Goal: Navigation & Orientation: Find specific page/section

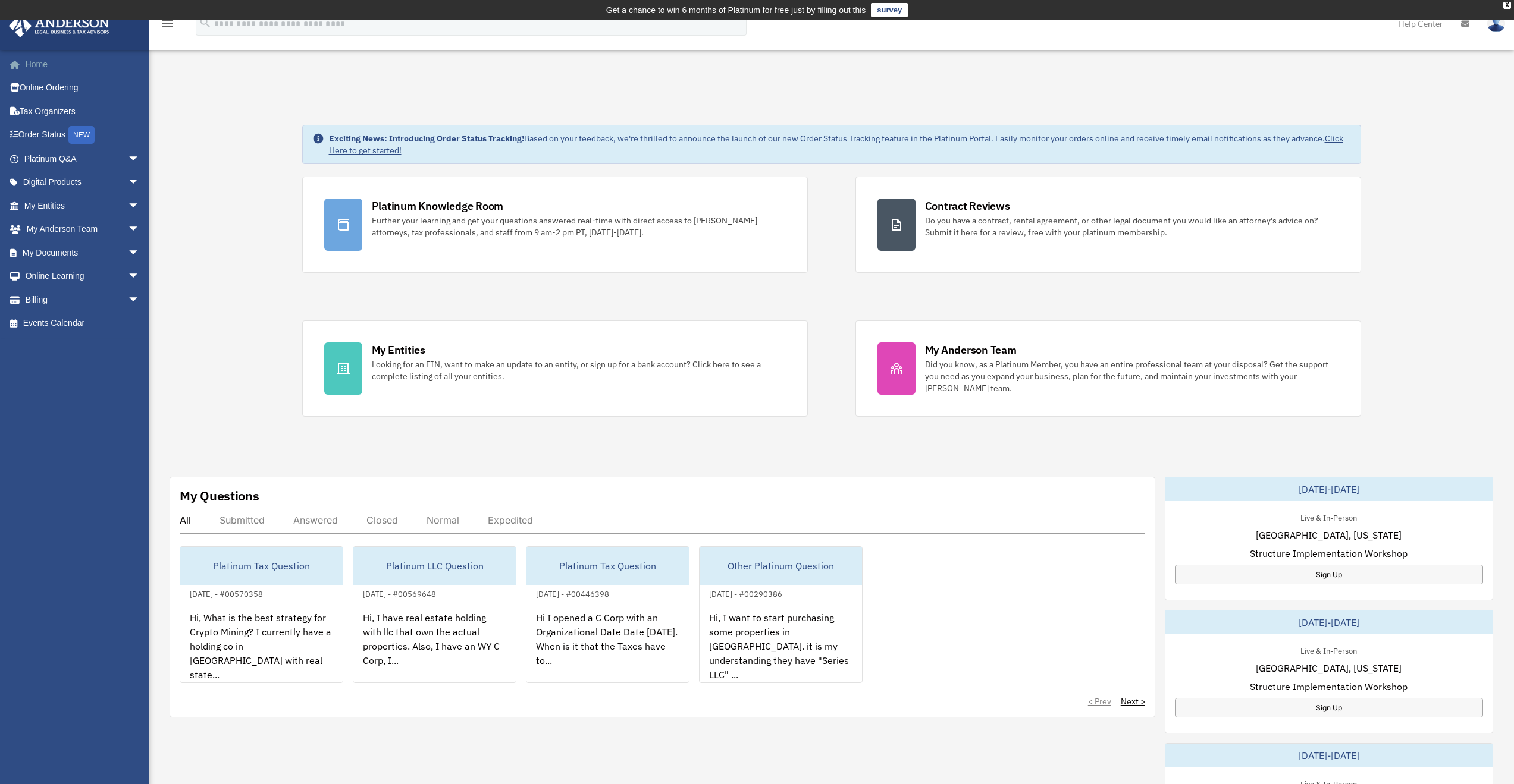
click at [44, 58] on link "Home" at bounding box center [83, 64] width 150 height 24
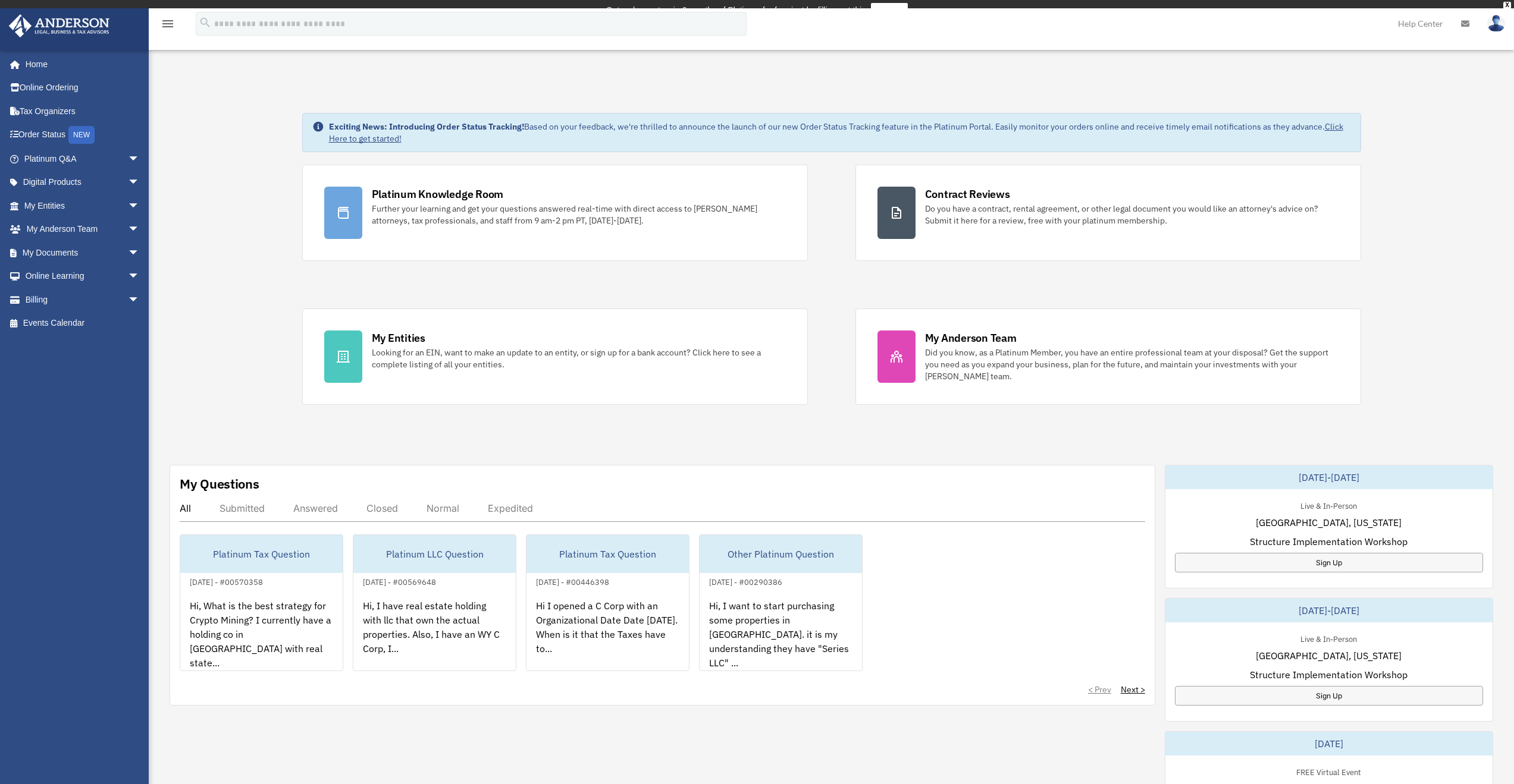
click at [40, 200] on link "My Entities arrow_drop_down" at bounding box center [83, 205] width 150 height 24
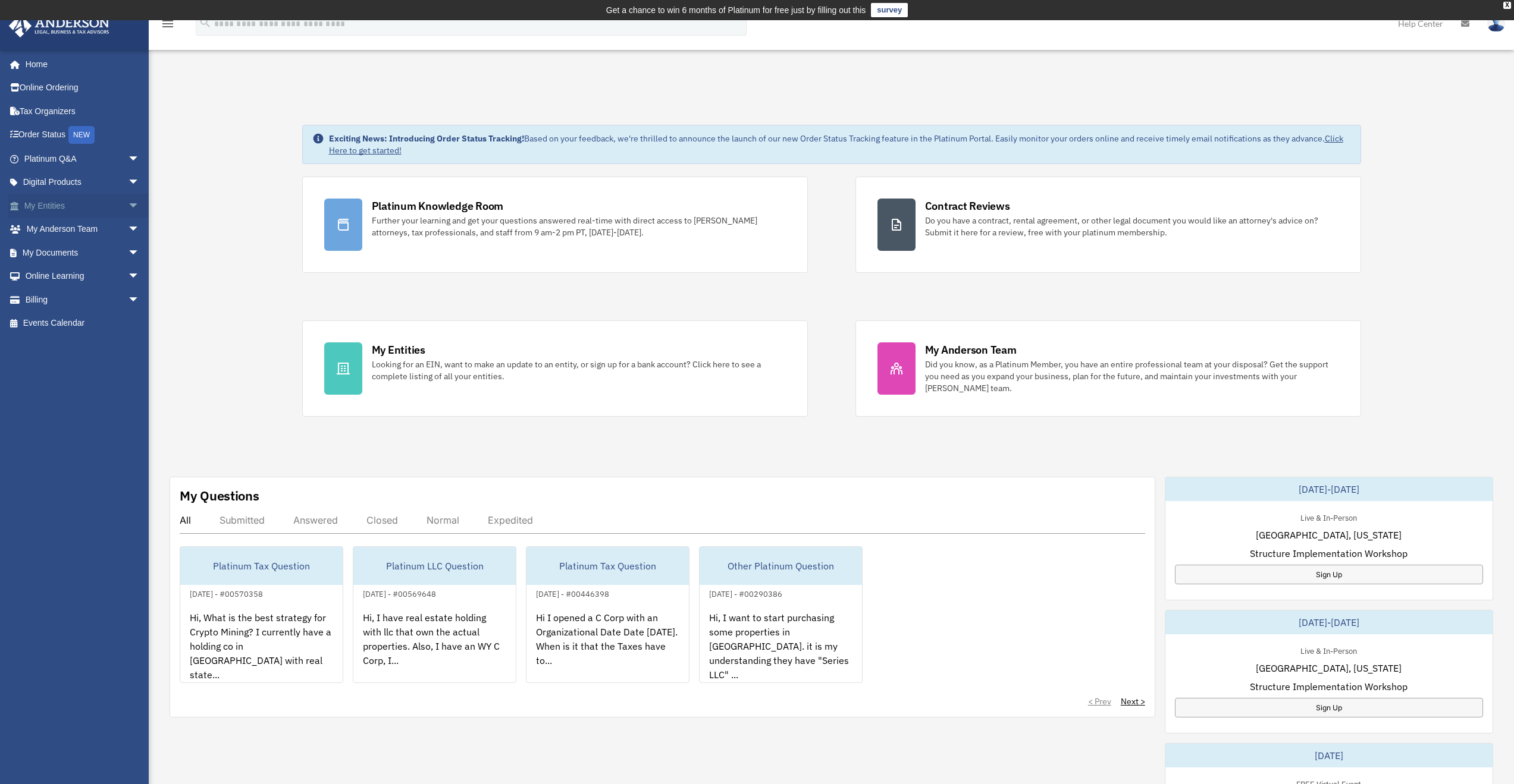
click at [44, 204] on link "My Entities arrow_drop_down" at bounding box center [83, 205] width 150 height 24
click at [128, 206] on span "arrow_drop_down" at bounding box center [140, 206] width 24 height 24
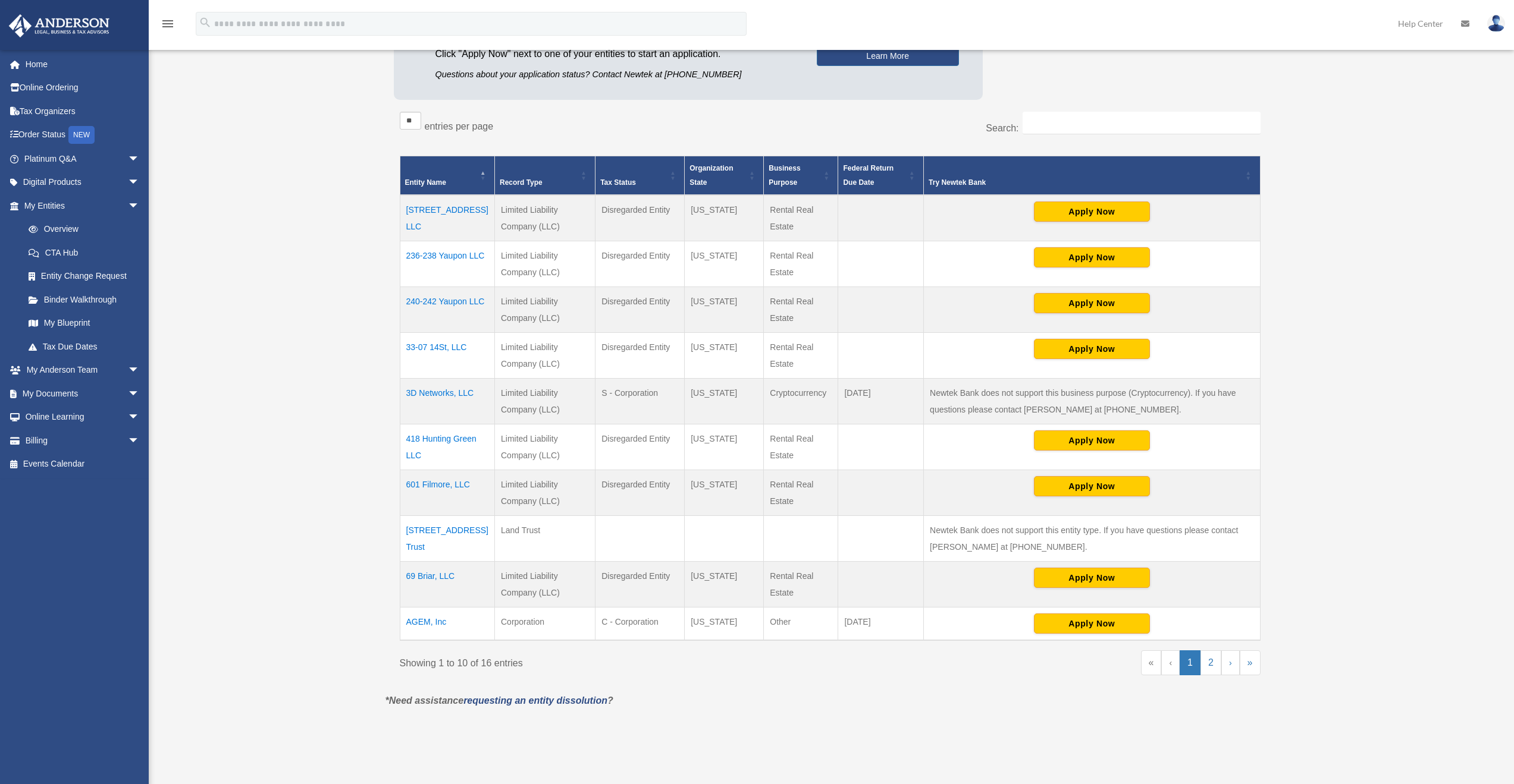
scroll to position [198, 0]
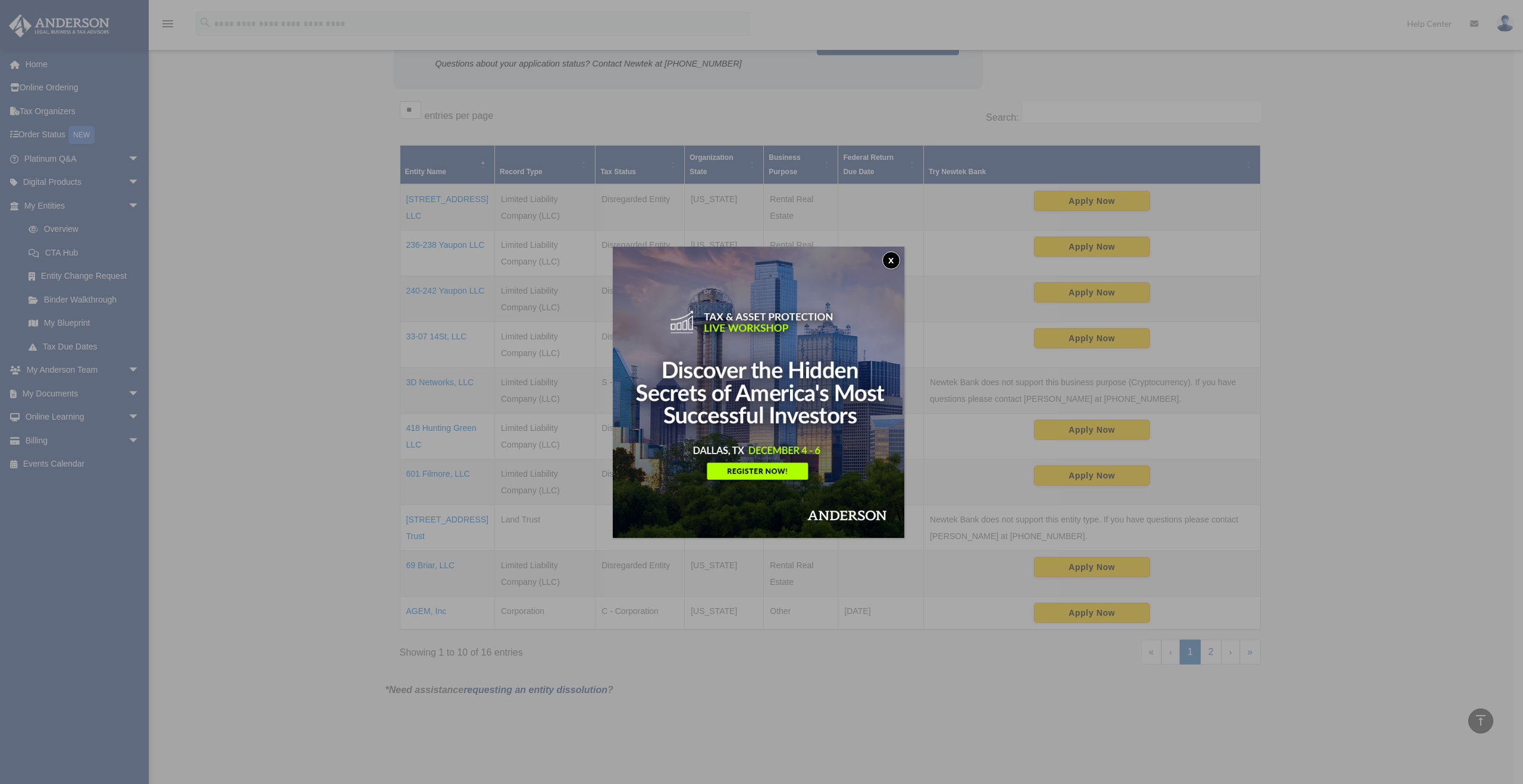
click at [889, 259] on button "x" at bounding box center [891, 260] width 18 height 18
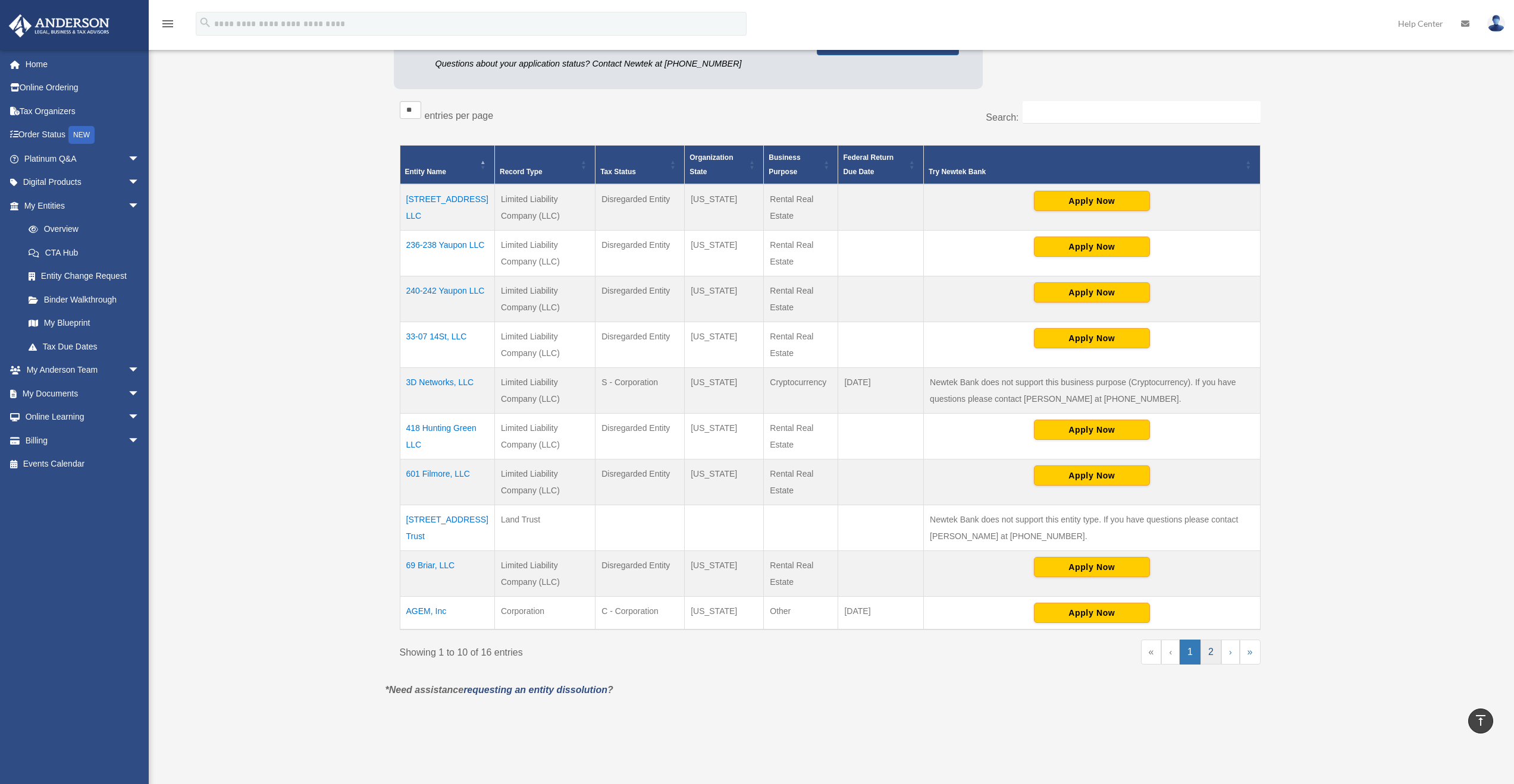
click at [1211, 652] on link "2" at bounding box center [1210, 652] width 21 height 25
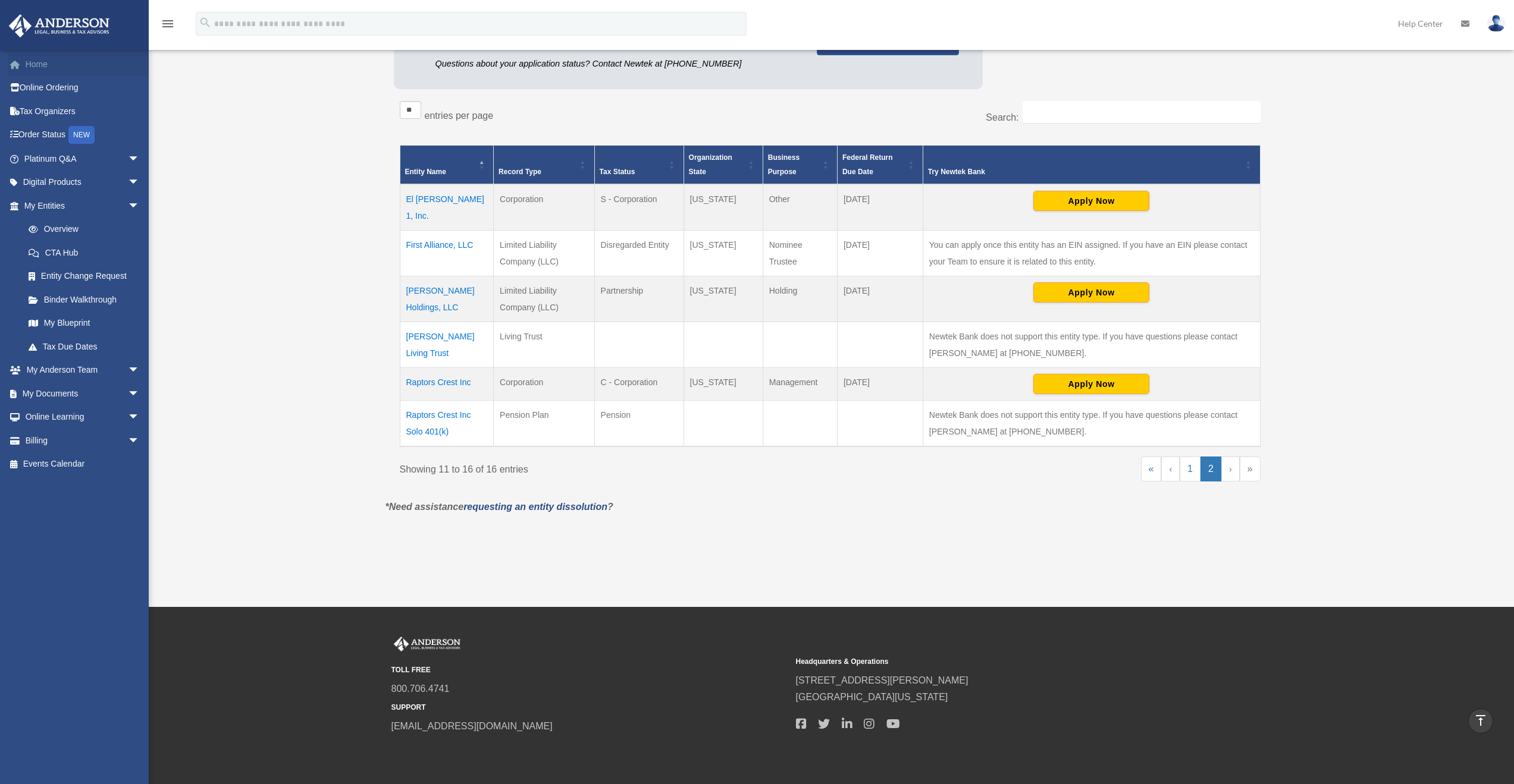
click at [41, 59] on link "Home" at bounding box center [83, 64] width 150 height 24
